Goal: Information Seeking & Learning: Learn about a topic

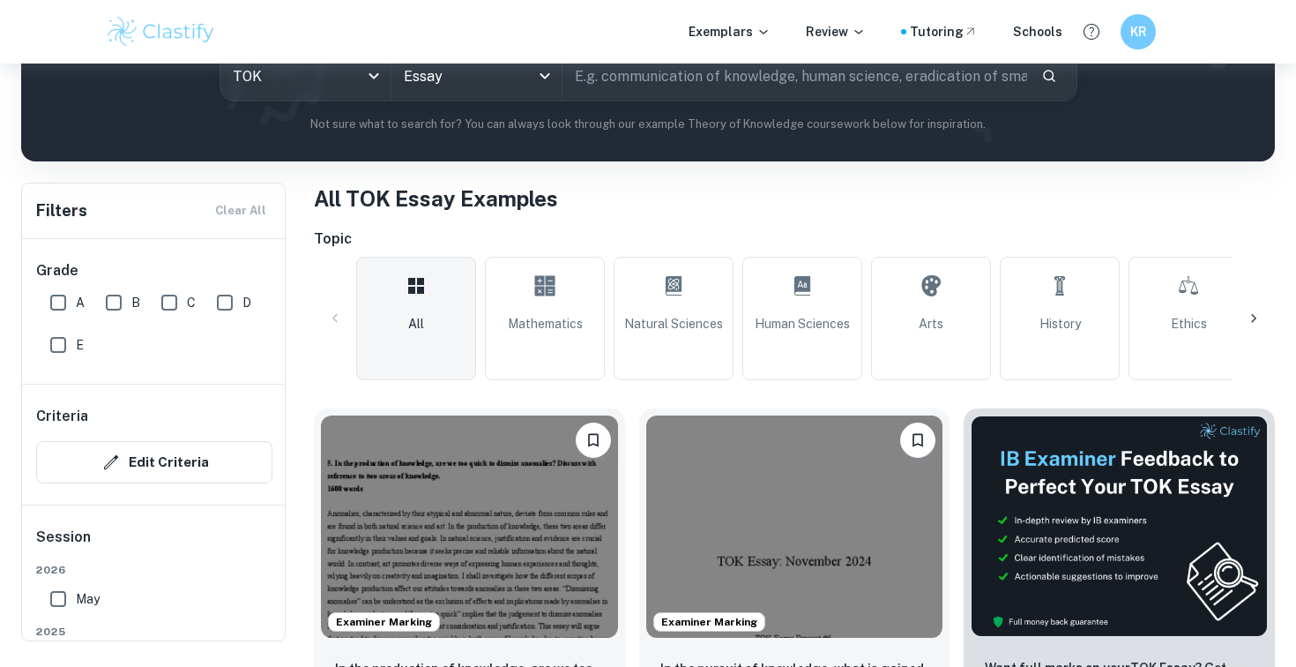
scroll to position [250, 0]
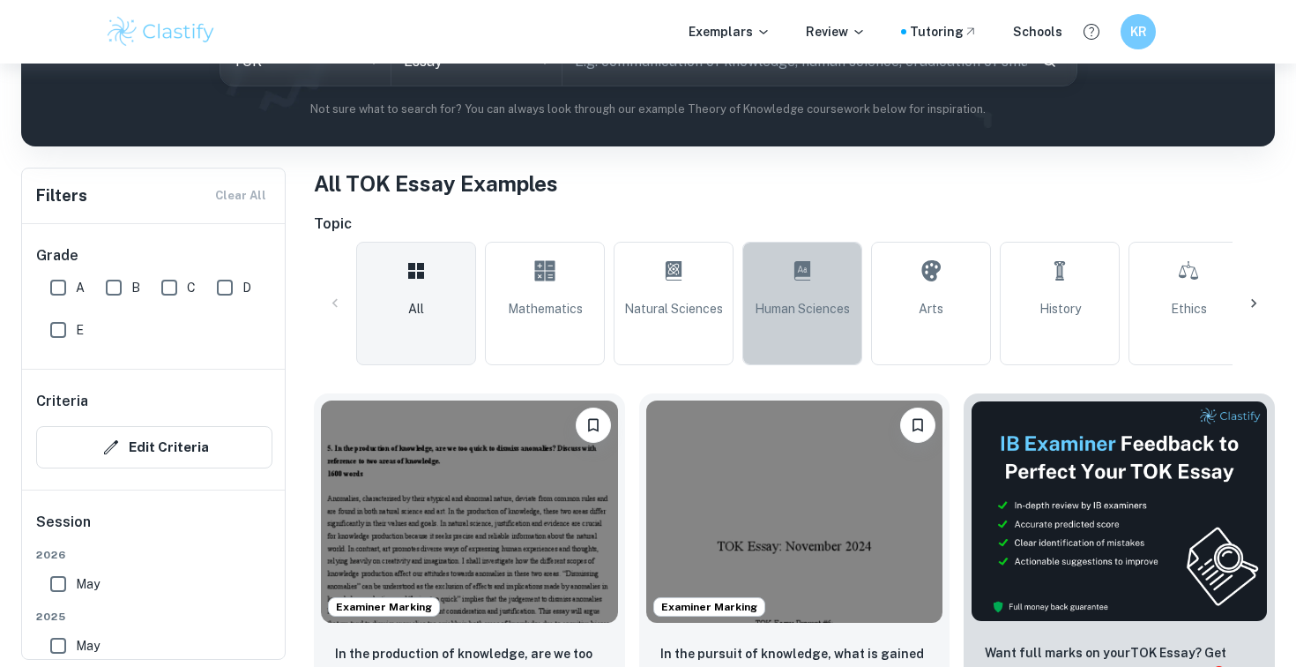
click at [816, 305] on span "Human Sciences" at bounding box center [802, 308] width 95 height 19
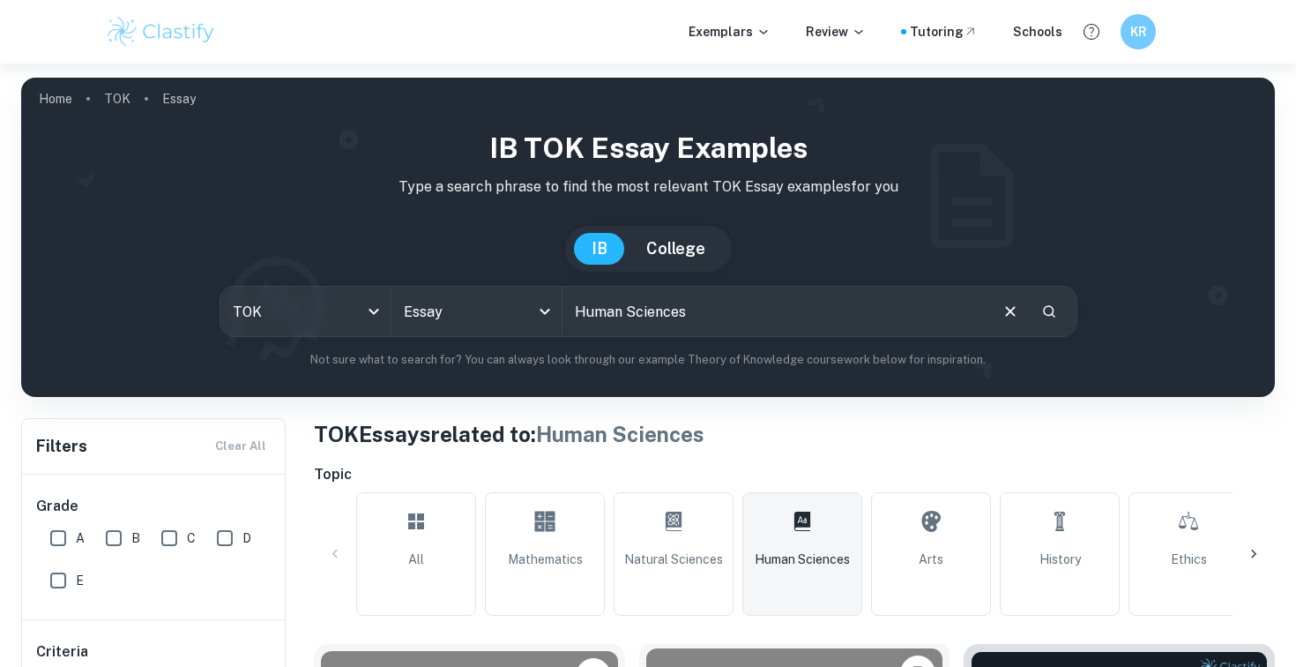
click at [747, 331] on input "text" at bounding box center [775, 311] width 424 height 49
click at [737, 323] on input "text" at bounding box center [775, 311] width 424 height 49
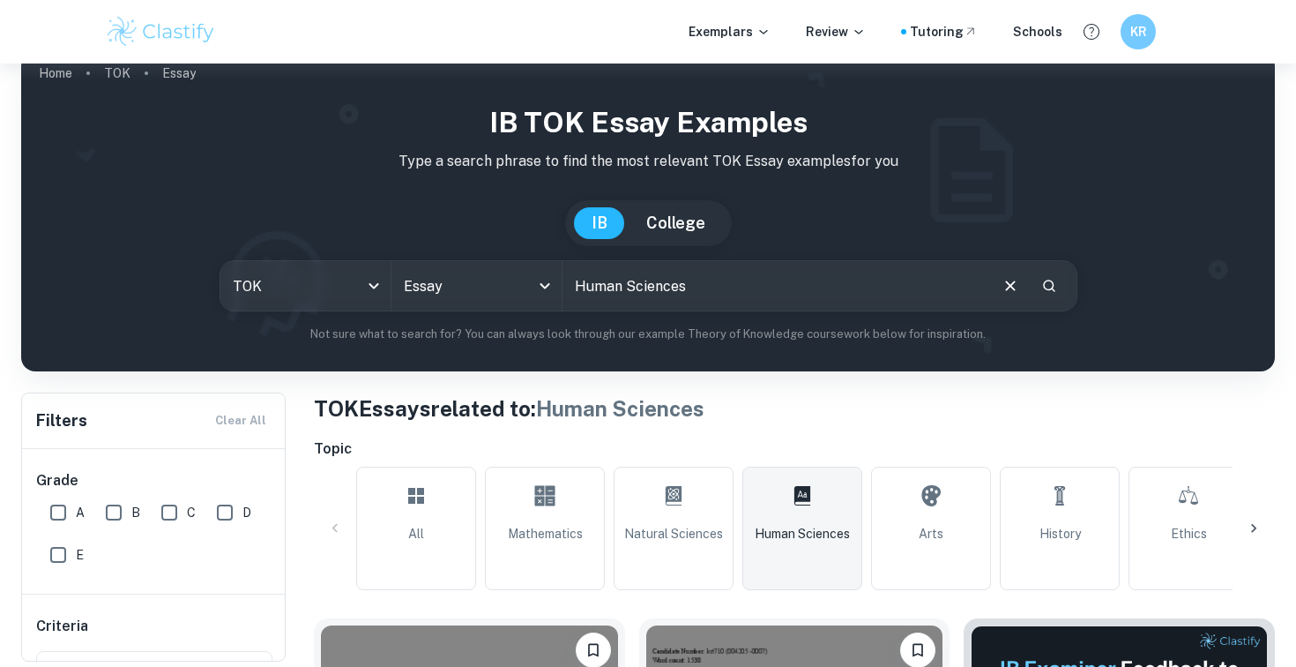
scroll to position [44, 0]
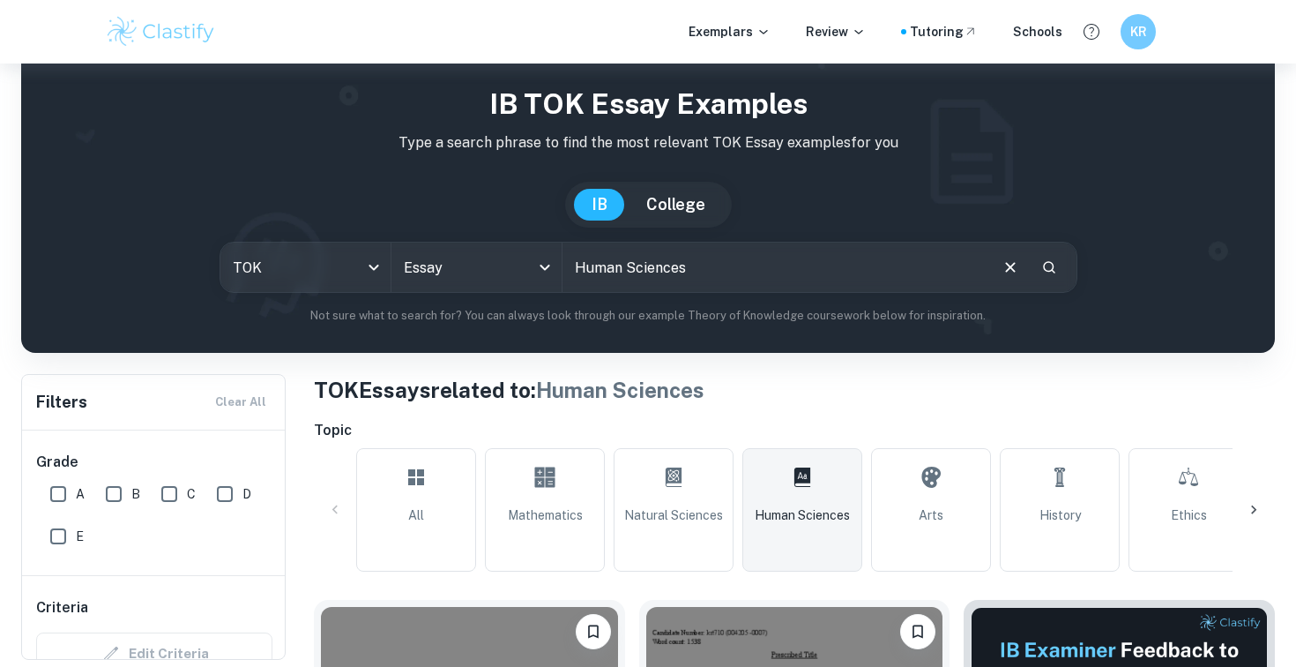
click at [1256, 499] on div at bounding box center [1254, 510] width 42 height 42
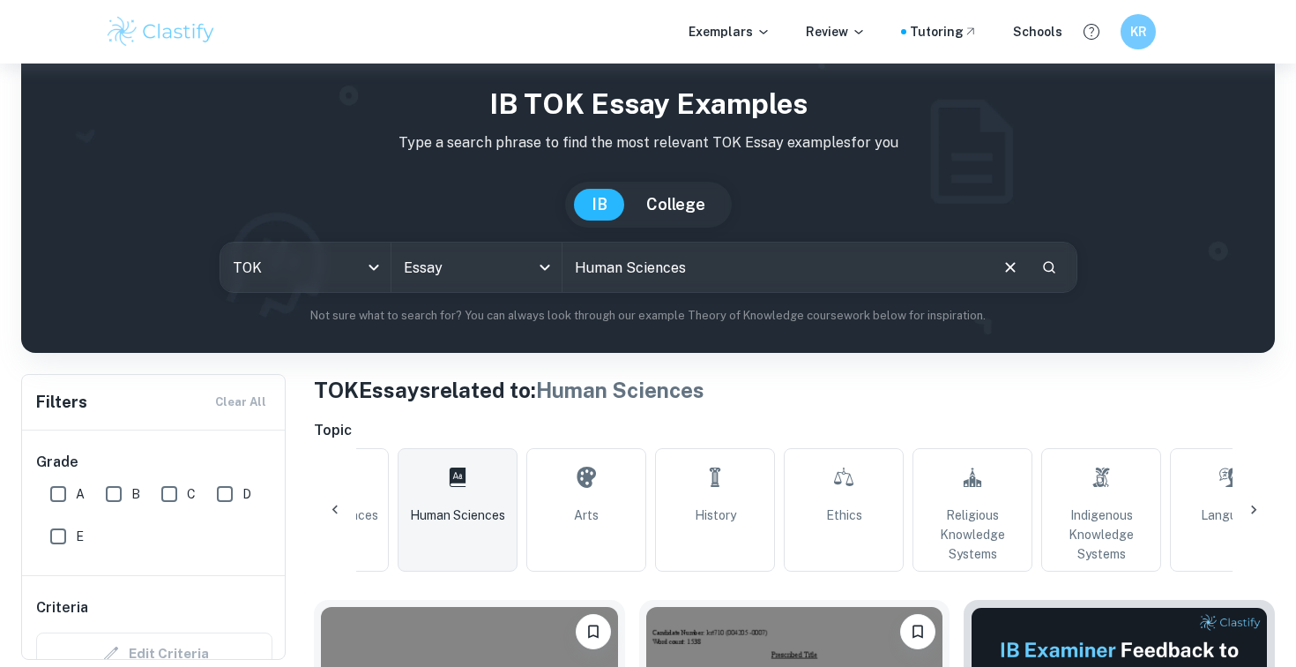
scroll to position [0, 827]
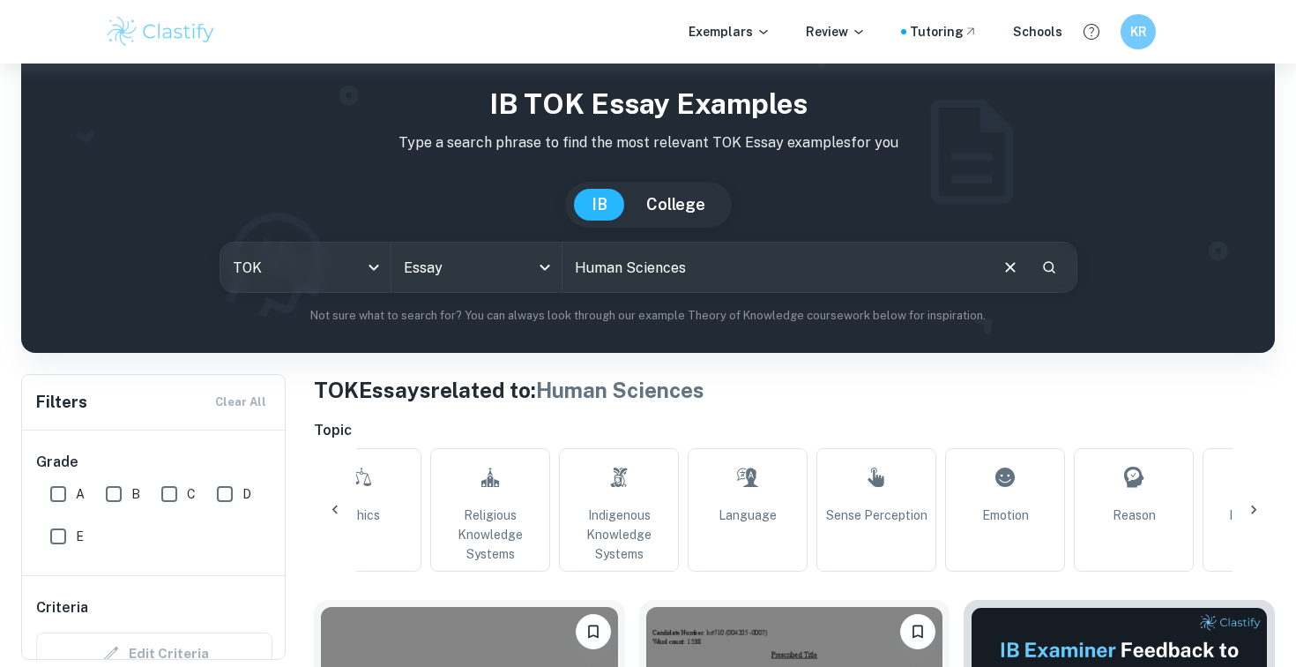
click at [1250, 516] on icon at bounding box center [1254, 510] width 18 height 18
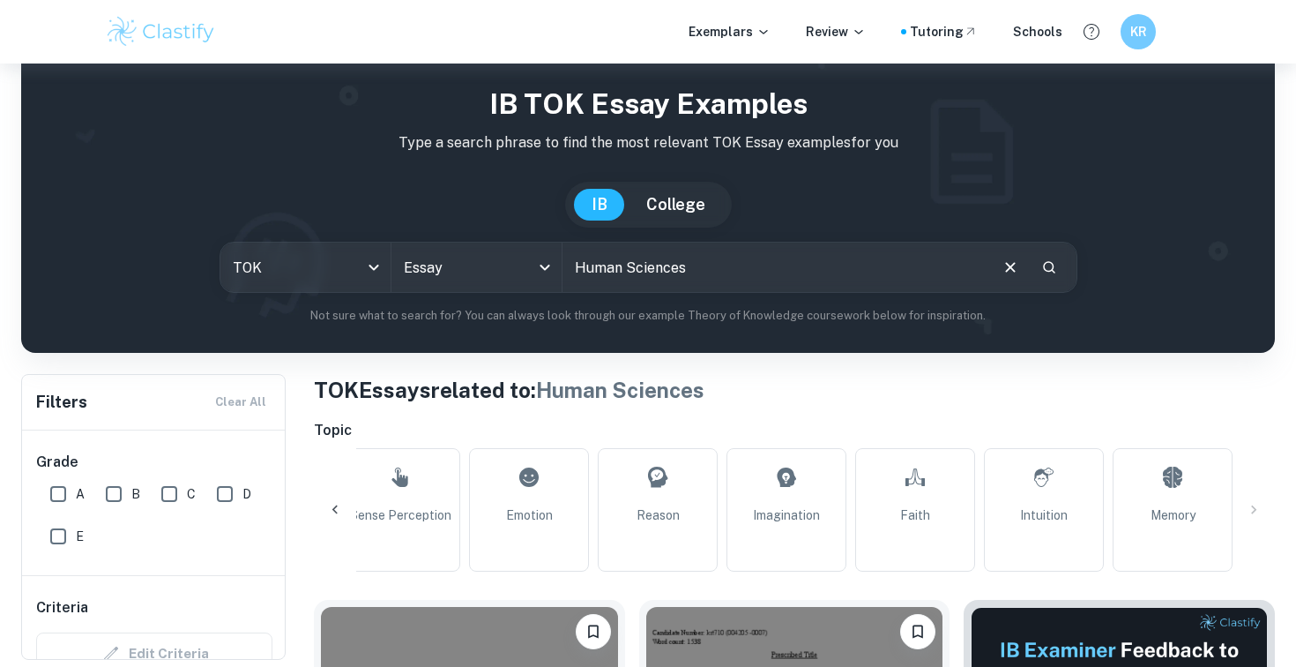
click at [1252, 508] on div "All Mathematics Natural Sciences Human Sciences Arts History Ethics Religious K…" at bounding box center [794, 509] width 961 height 123
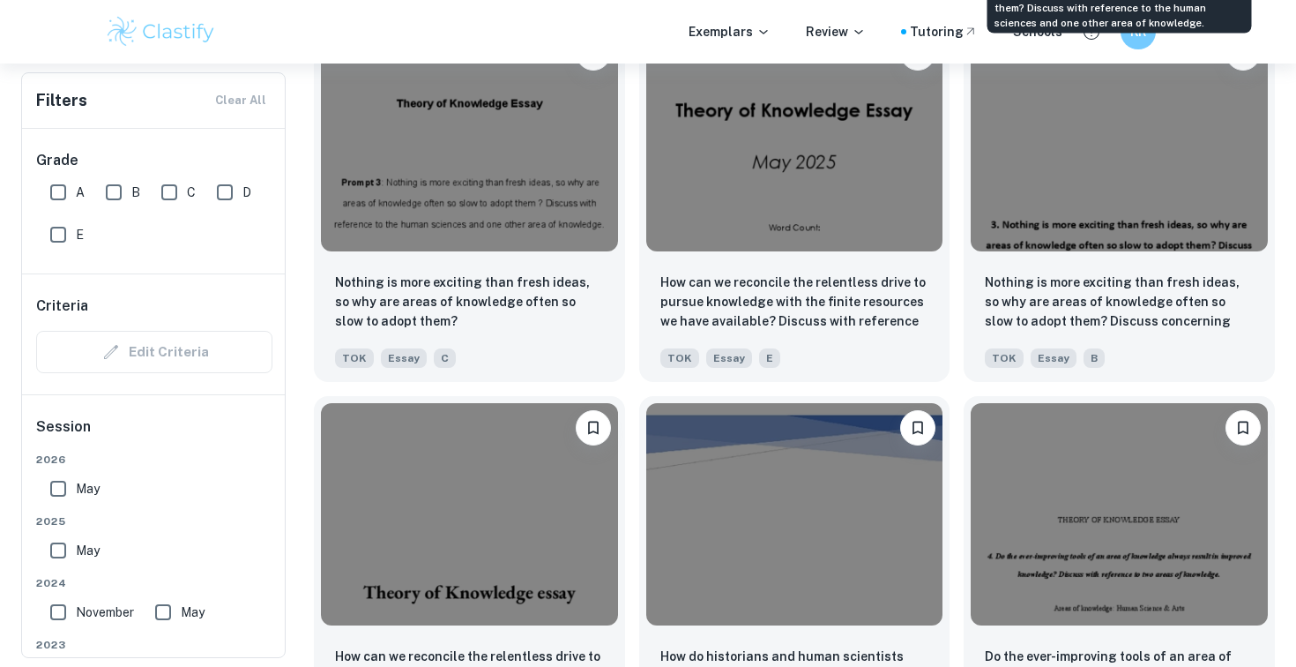
scroll to position [4742, 0]
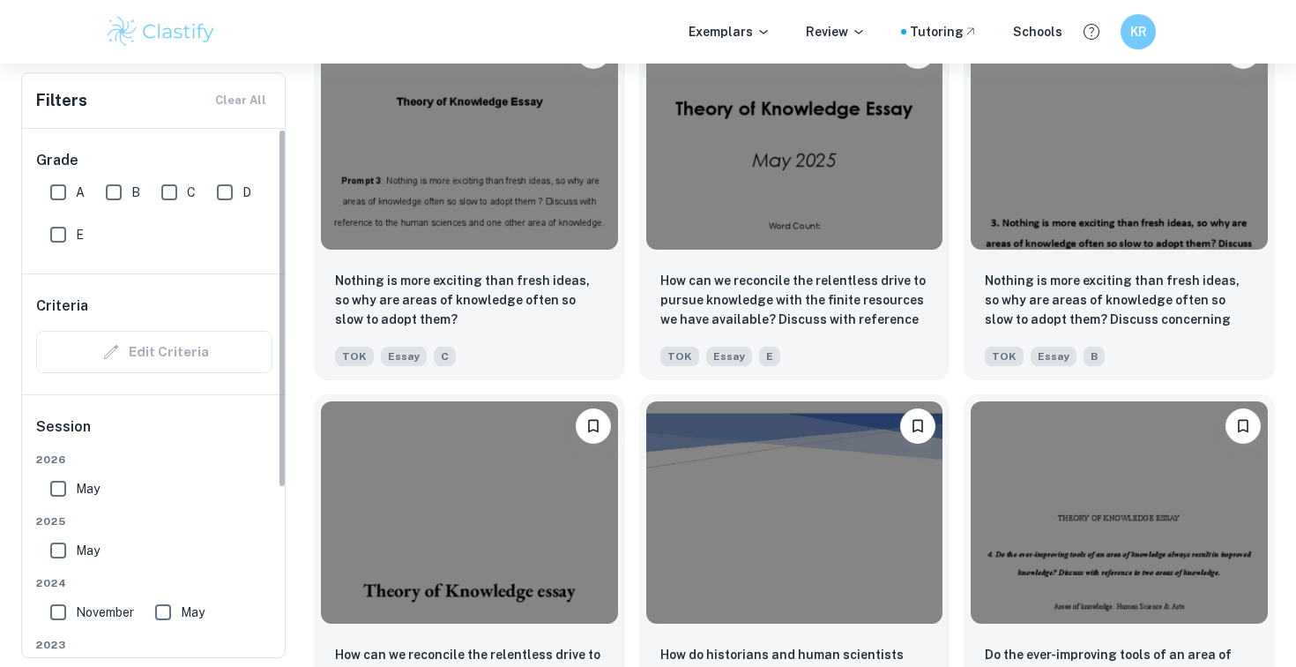
click at [62, 190] on input "A" at bounding box center [58, 192] width 35 height 35
checkbox input "true"
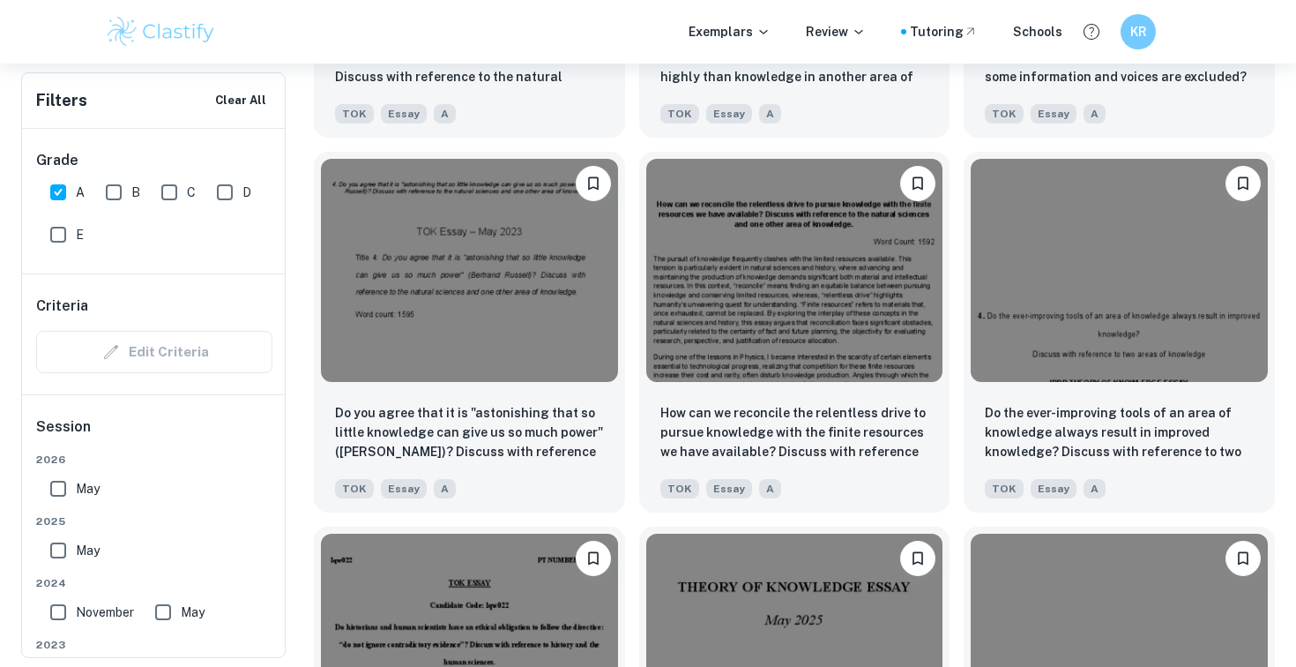
scroll to position [4648, 0]
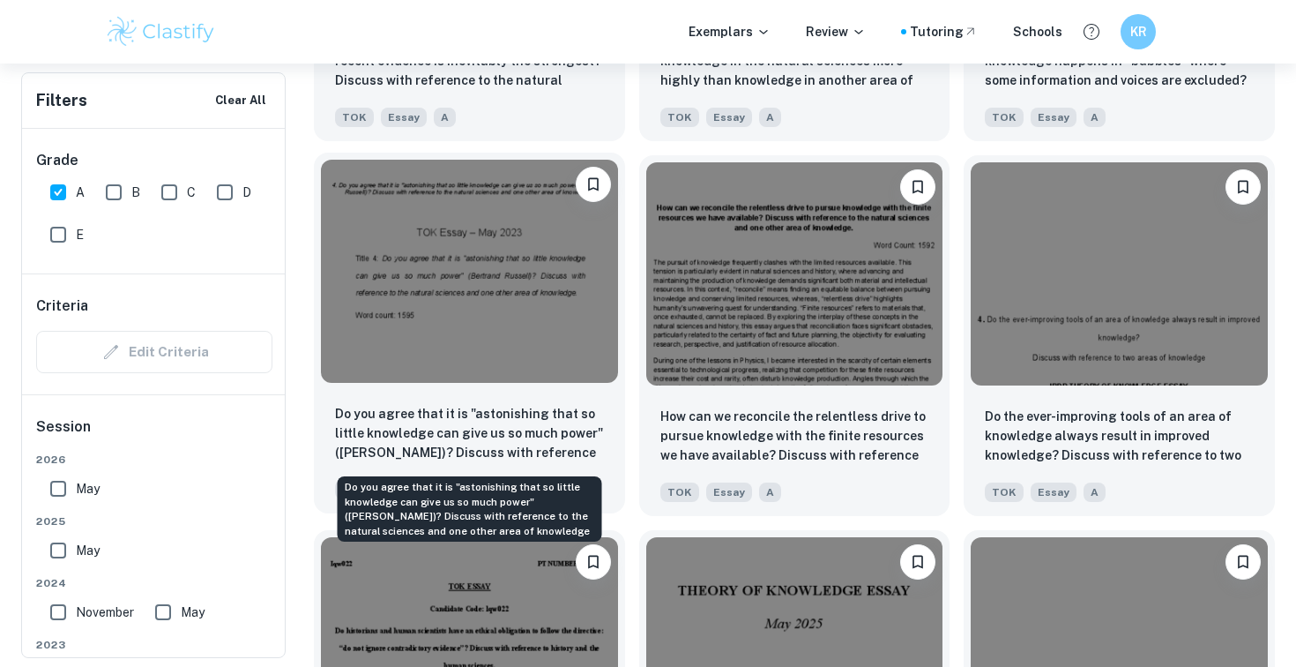
click at [467, 458] on p "Do you agree that it is "astonishing that so little knowledge can give us so mu…" at bounding box center [469, 434] width 269 height 60
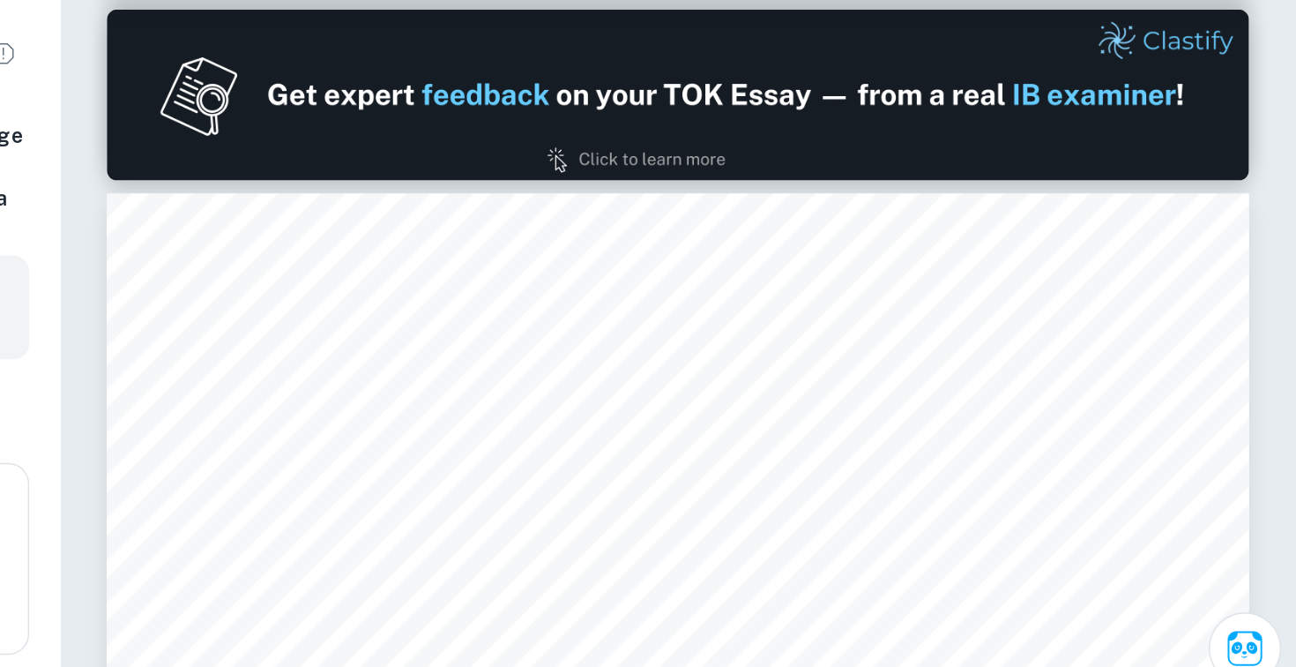
scroll to position [1010, 0]
click at [1073, 547] on span "the possession of knowledge lends one the ability to appreciably affect or infl…" at bounding box center [874, 555] width 589 height 16
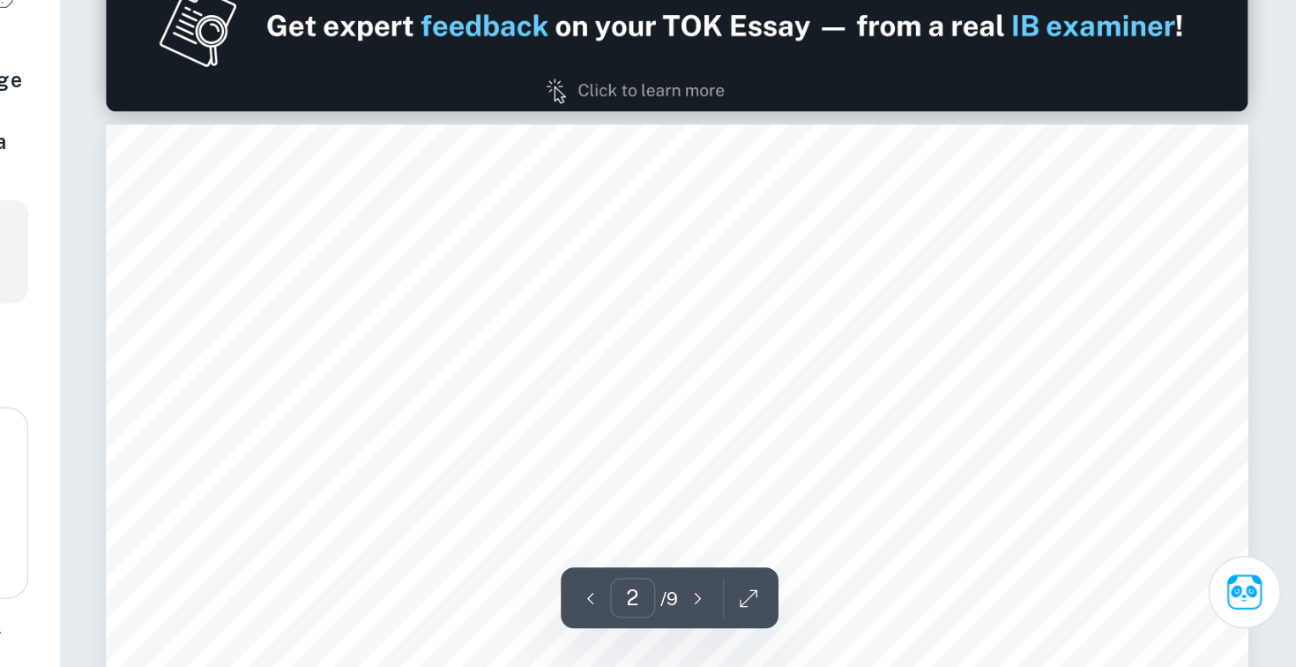
scroll to position [1034, 0]
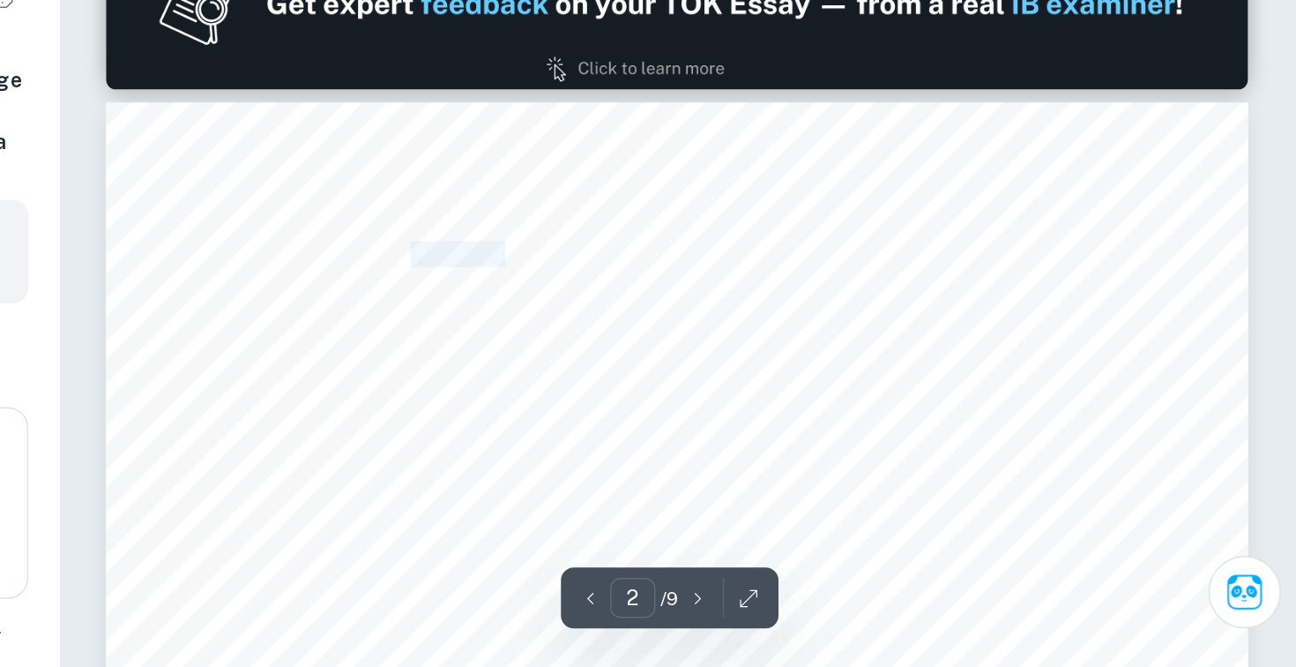
drag, startPoint x: 691, startPoint y: 390, endPoint x: 755, endPoint y: 388, distance: 64.4
drag, startPoint x: 694, startPoint y: 385, endPoint x: 756, endPoint y: 381, distance: 61.8
click at [756, 381] on span "bona fide" at bounding box center [725, 386] width 65 height 16
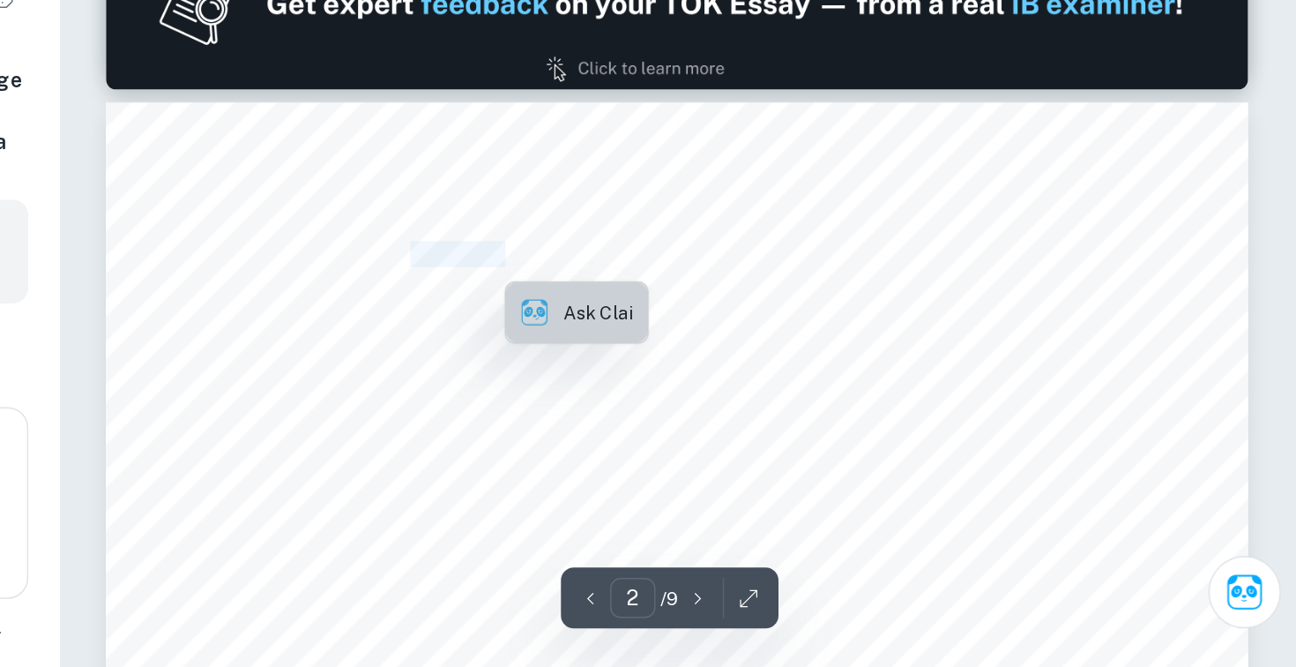
click at [826, 433] on p "Ask Clai" at bounding box center [820, 424] width 47 height 19
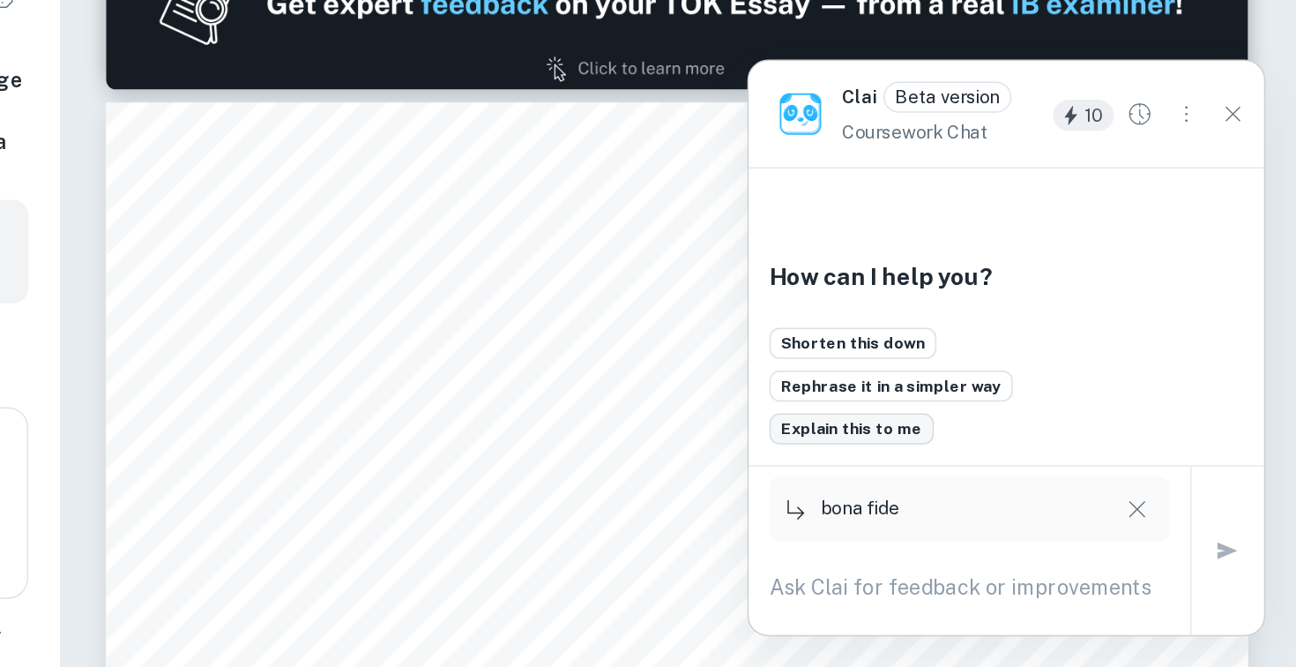
click at [982, 507] on button "Explain this to me" at bounding box center [993, 504] width 112 height 21
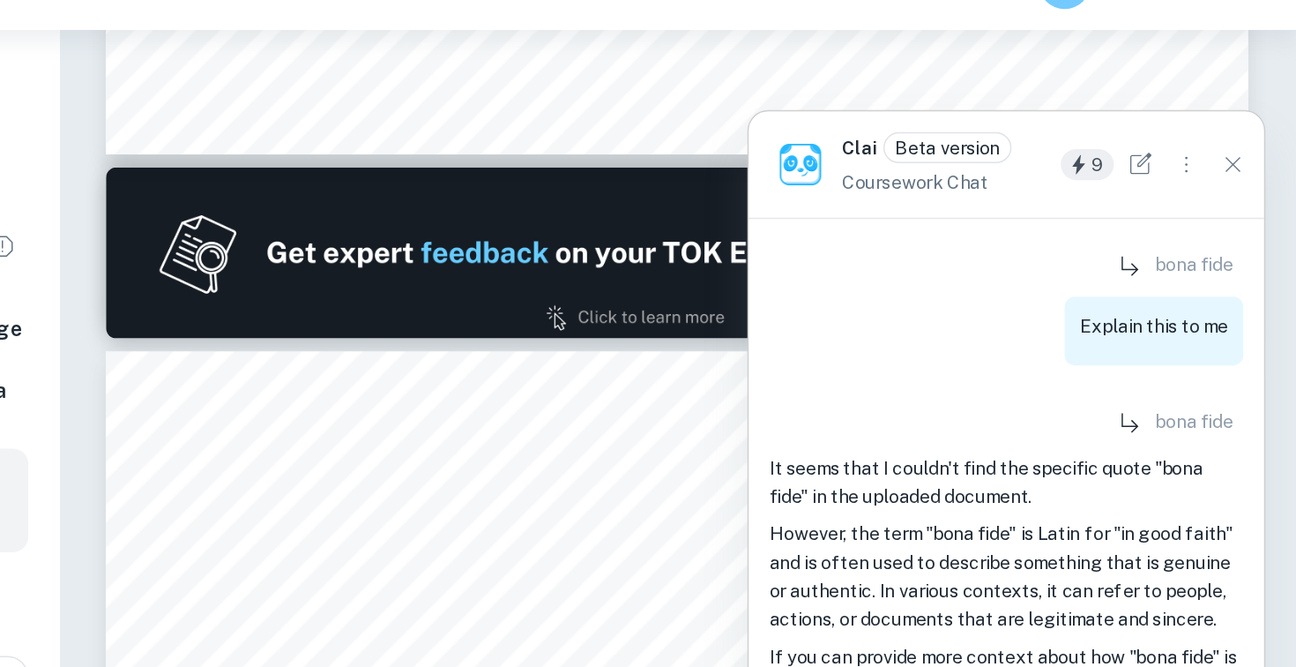
scroll to position [978, 0]
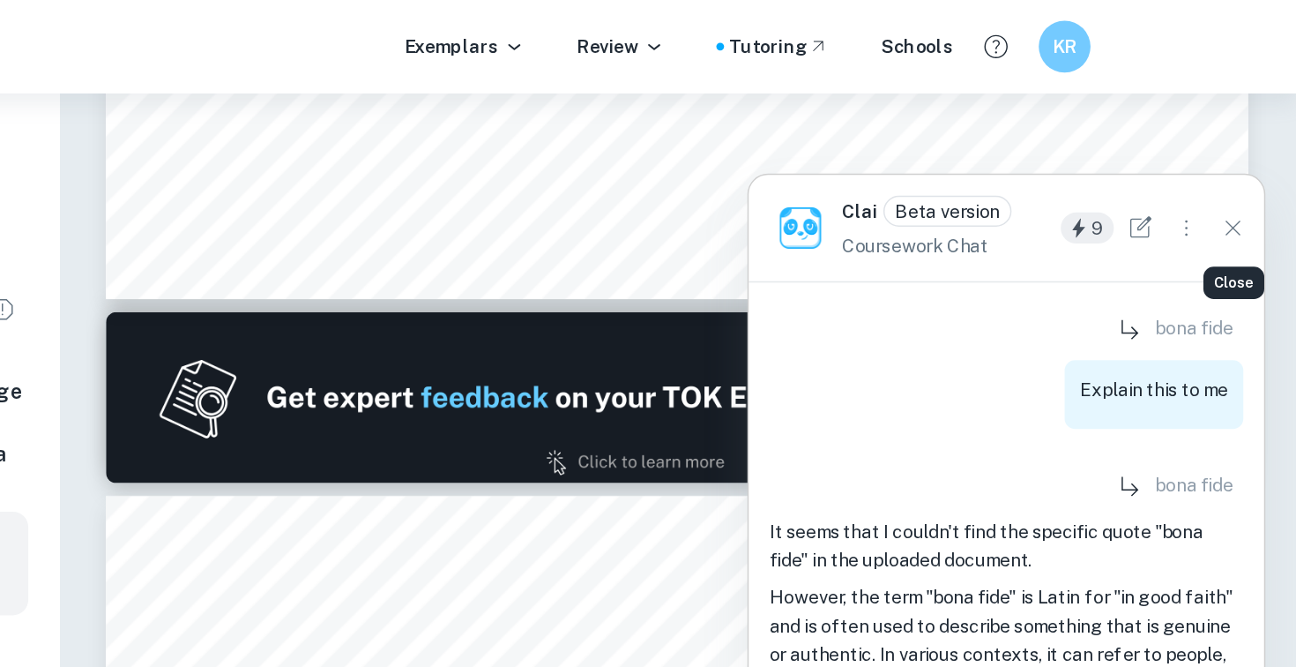
click at [1257, 154] on icon "Close" at bounding box center [1252, 155] width 19 height 19
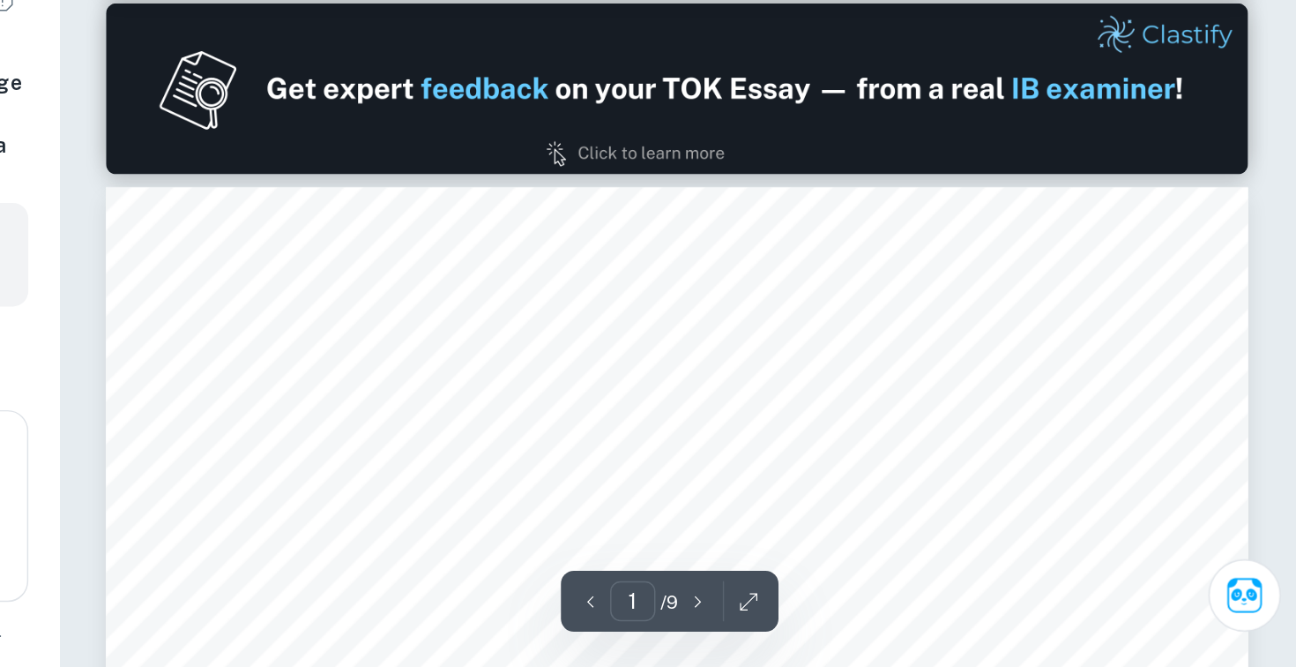
type input "2"
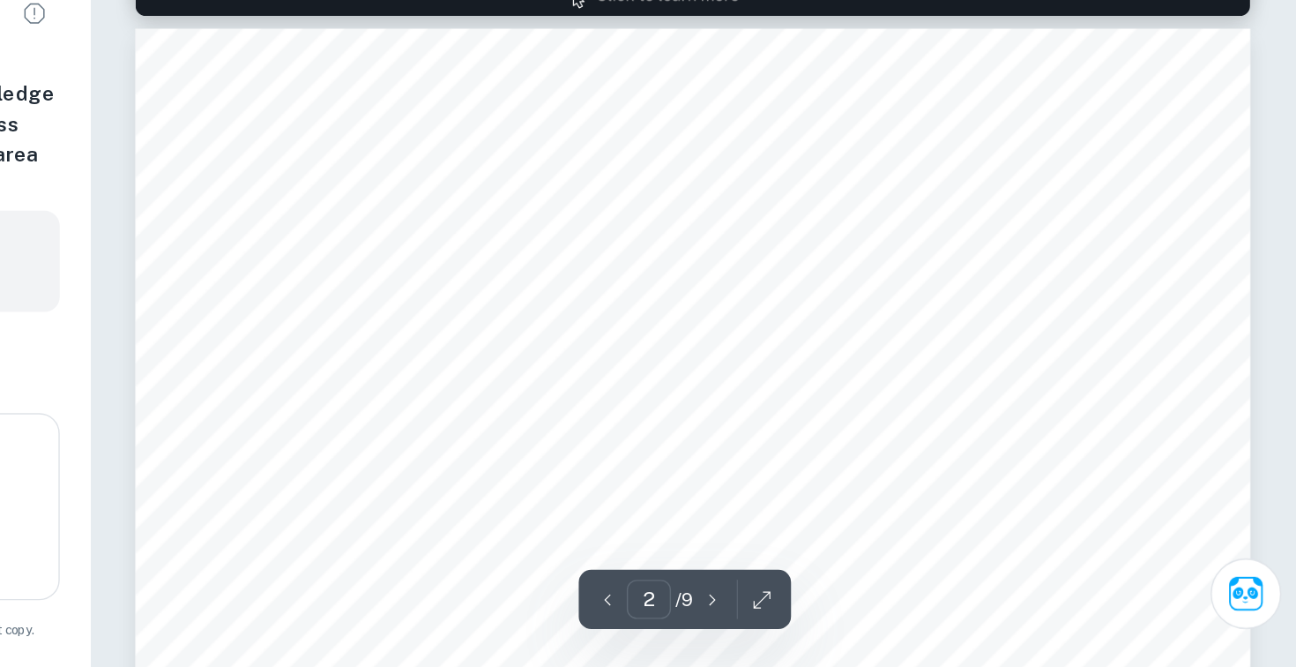
scroll to position [1159, 0]
